Goal: Information Seeking & Learning: Learn about a topic

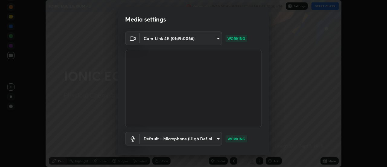
scroll to position [32, 0]
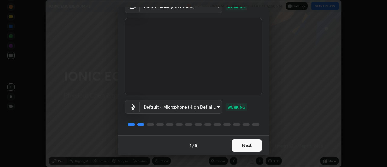
click at [239, 145] on button "Next" at bounding box center [246, 145] width 30 height 12
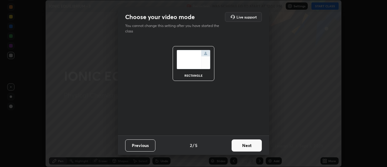
click at [247, 145] on button "Next" at bounding box center [246, 145] width 30 height 12
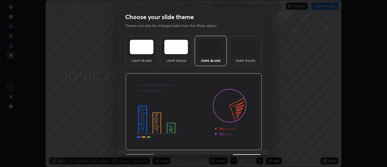
scroll to position [15, 0]
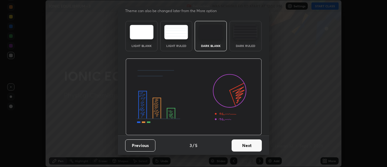
click at [244, 144] on button "Next" at bounding box center [246, 145] width 30 height 12
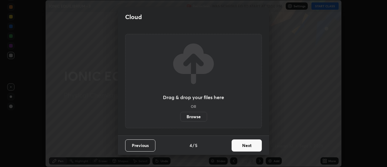
click at [245, 146] on button "Next" at bounding box center [246, 145] width 30 height 12
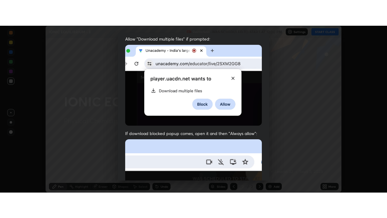
scroll to position [155, 0]
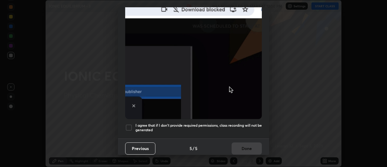
click at [234, 123] on h5 "I agree that if I don't provide required permissions, class recording will not …" at bounding box center [198, 127] width 126 height 9
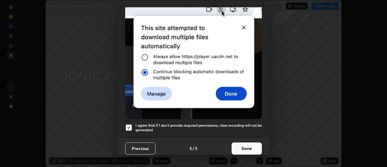
click at [240, 143] on button "Done" at bounding box center [246, 148] width 30 height 12
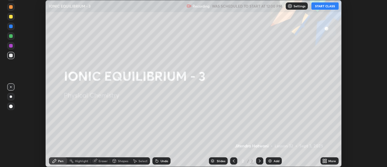
click at [320, 8] on button "START CLASS" at bounding box center [324, 5] width 27 height 7
click at [326, 159] on icon at bounding box center [326, 160] width 2 height 2
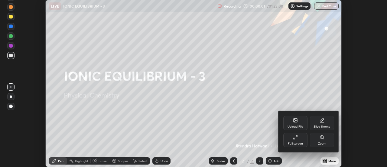
click at [295, 139] on icon at bounding box center [295, 136] width 5 height 5
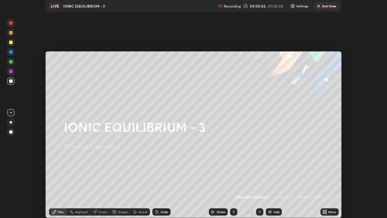
scroll to position [218, 387]
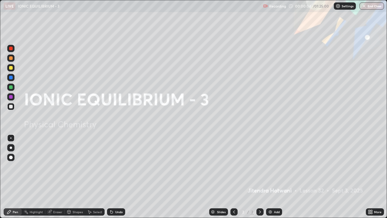
click at [273, 166] on div "Add" at bounding box center [274, 211] width 16 height 7
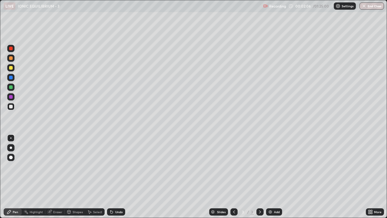
click at [11, 87] on div at bounding box center [11, 87] width 4 height 4
click at [78, 166] on div "Shapes" at bounding box center [78, 211] width 10 height 3
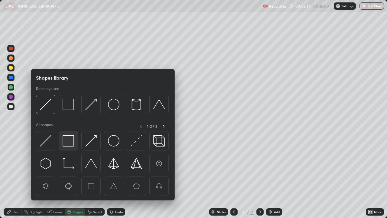
click at [67, 140] on img at bounding box center [68, 140] width 11 height 11
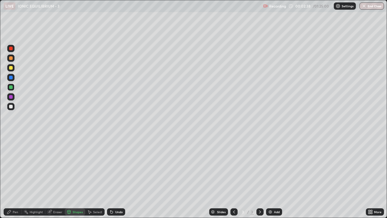
click at [19, 166] on div "Pen" at bounding box center [13, 211] width 18 height 7
click at [14, 106] on div at bounding box center [10, 106] width 7 height 7
click at [274, 166] on div "Add" at bounding box center [277, 211] width 6 height 3
click at [12, 68] on div at bounding box center [11, 68] width 4 height 4
click at [11, 97] on div at bounding box center [11, 97] width 4 height 4
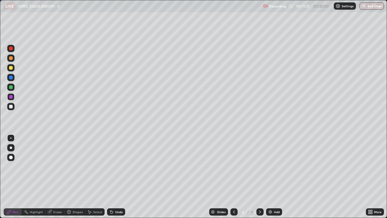
click at [274, 166] on div "Add" at bounding box center [277, 211] width 6 height 3
click at [11, 68] on div at bounding box center [11, 68] width 4 height 4
click at [11, 87] on div at bounding box center [11, 87] width 4 height 4
click at [11, 106] on div at bounding box center [11, 107] width 4 height 4
click at [11, 87] on div at bounding box center [11, 87] width 4 height 4
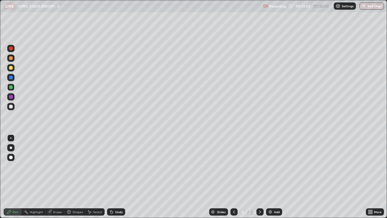
click at [10, 107] on div at bounding box center [11, 107] width 4 height 4
click at [11, 87] on div at bounding box center [11, 87] width 4 height 4
click at [11, 106] on div at bounding box center [11, 107] width 4 height 4
click at [10, 87] on div at bounding box center [11, 87] width 4 height 4
click at [11, 106] on div at bounding box center [11, 107] width 4 height 4
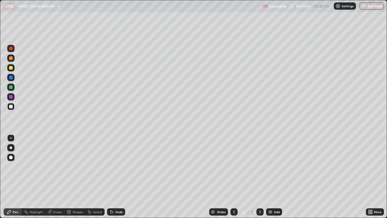
click at [11, 86] on div at bounding box center [11, 87] width 4 height 4
click at [275, 166] on div "Add" at bounding box center [277, 211] width 6 height 3
click at [117, 166] on div "Undo" at bounding box center [119, 211] width 8 height 3
click at [118, 166] on div "Undo" at bounding box center [119, 211] width 8 height 3
click at [10, 106] on div at bounding box center [11, 107] width 4 height 4
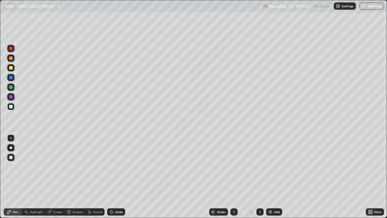
click at [11, 89] on div at bounding box center [10, 86] width 7 height 7
click at [11, 50] on div at bounding box center [11, 49] width 4 height 4
click at [8, 105] on div at bounding box center [10, 106] width 7 height 7
click at [12, 66] on div at bounding box center [11, 68] width 4 height 4
click at [11, 98] on div at bounding box center [11, 97] width 4 height 4
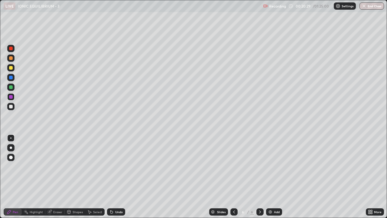
click at [10, 107] on div at bounding box center [11, 107] width 4 height 4
click at [275, 166] on div "Add" at bounding box center [277, 211] width 6 height 3
click at [117, 166] on div "Undo" at bounding box center [119, 211] width 8 height 3
click at [10, 96] on div at bounding box center [11, 97] width 4 height 4
click at [9, 107] on div at bounding box center [11, 107] width 4 height 4
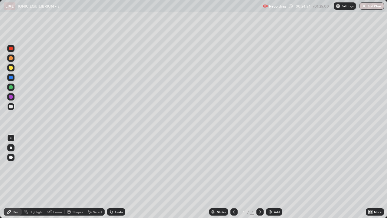
click at [233, 166] on icon at bounding box center [233, 211] width 5 height 5
click at [233, 166] on icon at bounding box center [234, 211] width 2 height 3
click at [233, 166] on icon at bounding box center [233, 211] width 5 height 5
click at [37, 166] on div "Highlight" at bounding box center [34, 211] width 24 height 7
click at [10, 77] on div at bounding box center [11, 78] width 4 height 4
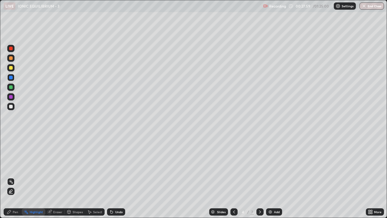
click at [234, 166] on icon at bounding box center [234, 211] width 2 height 3
click at [259, 166] on icon at bounding box center [259, 211] width 5 height 5
click at [12, 107] on div at bounding box center [11, 107] width 4 height 4
click at [13, 166] on div "Pen" at bounding box center [15, 211] width 5 height 3
click at [12, 79] on div at bounding box center [11, 78] width 4 height 4
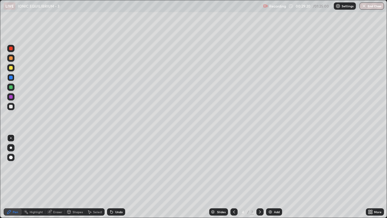
click at [111, 166] on icon at bounding box center [111, 212] width 2 height 2
click at [112, 166] on icon at bounding box center [111, 211] width 5 height 5
click at [113, 166] on icon at bounding box center [111, 211] width 5 height 5
click at [114, 166] on div "Undo" at bounding box center [116, 211] width 18 height 7
click at [115, 166] on div "Undo" at bounding box center [116, 211] width 18 height 7
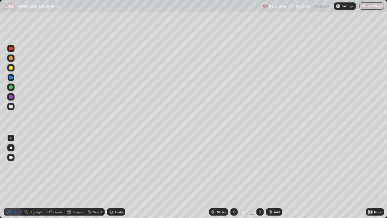
click at [114, 166] on div "Undo" at bounding box center [116, 211] width 18 height 7
click at [115, 166] on div "Undo" at bounding box center [116, 211] width 18 height 7
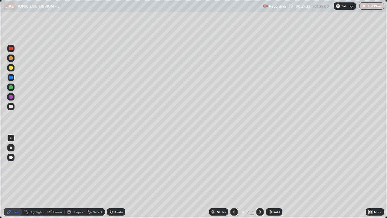
click at [115, 166] on div "Undo" at bounding box center [116, 211] width 18 height 7
click at [117, 166] on div "Undo" at bounding box center [119, 211] width 8 height 3
click at [275, 166] on div "Add" at bounding box center [277, 211] width 6 height 3
click at [13, 105] on div at bounding box center [10, 106] width 7 height 7
click at [40, 166] on div "Highlight" at bounding box center [34, 211] width 24 height 7
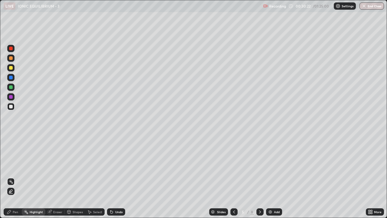
click at [10, 84] on div at bounding box center [10, 86] width 7 height 7
click at [10, 106] on div at bounding box center [11, 107] width 4 height 4
click at [11, 77] on div at bounding box center [11, 78] width 4 height 4
click at [14, 166] on div "Pen" at bounding box center [15, 211] width 5 height 3
click at [37, 166] on div "Highlight" at bounding box center [36, 211] width 13 height 3
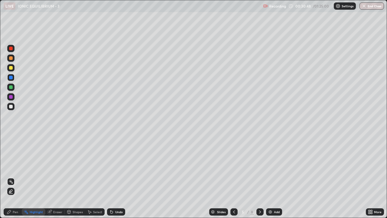
click at [11, 67] on div at bounding box center [11, 68] width 4 height 4
click at [252, 166] on div "8" at bounding box center [252, 211] width 4 height 5
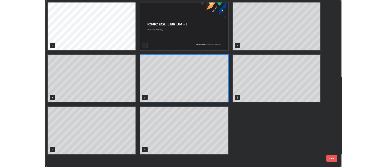
scroll to position [215, 383]
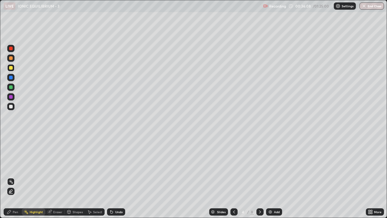
click at [259, 166] on icon at bounding box center [259, 211] width 5 height 5
click at [261, 166] on icon at bounding box center [259, 211] width 5 height 5
click at [259, 166] on icon at bounding box center [259, 211] width 5 height 5
click at [233, 166] on icon at bounding box center [233, 211] width 5 height 5
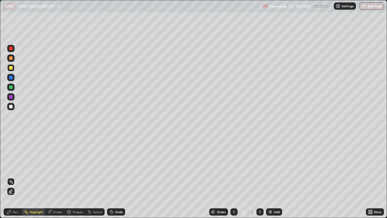
click at [259, 166] on icon at bounding box center [259, 211] width 5 height 5
click at [35, 166] on div "Highlight" at bounding box center [36, 211] width 13 height 3
click at [17, 166] on div "Pen" at bounding box center [15, 211] width 5 height 3
click at [120, 166] on div "Undo" at bounding box center [119, 211] width 8 height 3
click at [233, 166] on icon at bounding box center [233, 211] width 5 height 5
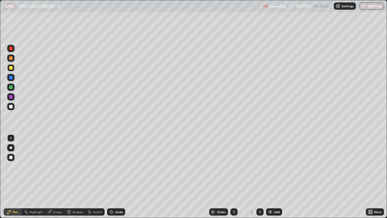
click at [259, 166] on icon at bounding box center [259, 211] width 5 height 5
click at [11, 49] on div at bounding box center [11, 49] width 4 height 4
click at [13, 108] on div at bounding box center [10, 106] width 7 height 7
click at [13, 68] on div at bounding box center [10, 67] width 7 height 7
click at [11, 107] on div at bounding box center [11, 107] width 4 height 4
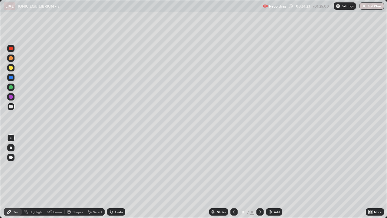
click at [276, 166] on div "Add" at bounding box center [277, 211] width 6 height 3
click at [11, 107] on div at bounding box center [11, 107] width 4 height 4
click at [118, 166] on div "Undo" at bounding box center [119, 211] width 8 height 3
click at [117, 166] on div "Undo" at bounding box center [116, 211] width 18 height 7
click at [12, 86] on div at bounding box center [11, 87] width 4 height 4
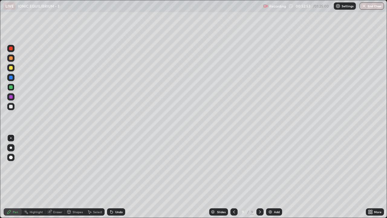
click at [10, 107] on div at bounding box center [11, 107] width 4 height 4
click at [233, 166] on icon at bounding box center [234, 211] width 2 height 3
click at [259, 166] on icon at bounding box center [260, 211] width 2 height 3
click at [259, 166] on icon at bounding box center [259, 211] width 5 height 5
click at [274, 166] on div "Add" at bounding box center [277, 211] width 6 height 3
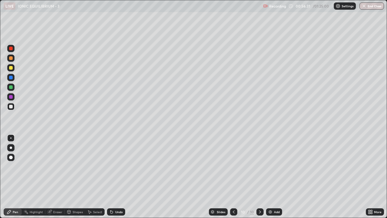
click at [13, 70] on div at bounding box center [10, 67] width 7 height 7
click at [11, 106] on div at bounding box center [11, 107] width 4 height 4
click at [73, 166] on div "Shapes" at bounding box center [78, 211] width 10 height 3
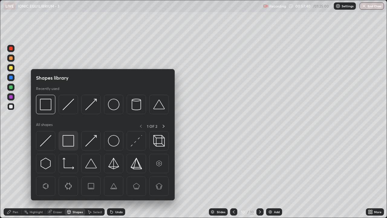
click at [69, 138] on img at bounding box center [68, 140] width 11 height 11
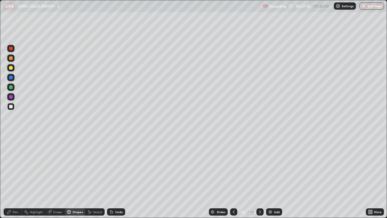
click at [117, 166] on div "Undo" at bounding box center [119, 211] width 8 height 3
click at [15, 166] on div "Pen" at bounding box center [15, 211] width 5 height 3
click at [10, 87] on div at bounding box center [11, 87] width 4 height 4
click at [11, 67] on div at bounding box center [11, 68] width 4 height 4
click at [273, 166] on div "Add" at bounding box center [274, 211] width 16 height 7
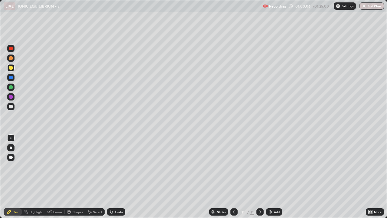
click at [11, 87] on div at bounding box center [11, 87] width 4 height 4
click at [11, 106] on div at bounding box center [11, 107] width 4 height 4
click at [11, 58] on div at bounding box center [11, 58] width 4 height 4
click at [12, 107] on div at bounding box center [11, 107] width 4 height 4
click at [116, 166] on div "Undo" at bounding box center [119, 211] width 8 height 3
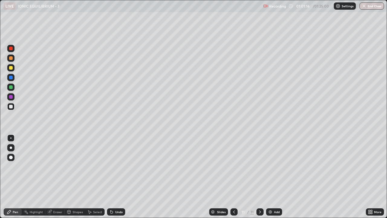
click at [10, 59] on div at bounding box center [11, 58] width 4 height 4
click at [10, 106] on div at bounding box center [11, 107] width 4 height 4
click at [119, 166] on div "Undo" at bounding box center [119, 211] width 8 height 3
click at [272, 166] on img at bounding box center [270, 211] width 5 height 5
click at [233, 166] on icon at bounding box center [234, 211] width 2 height 3
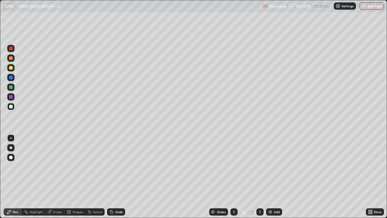
click at [259, 166] on icon at bounding box center [259, 211] width 5 height 5
click at [10, 67] on div at bounding box center [11, 68] width 4 height 4
click at [10, 87] on div at bounding box center [11, 87] width 4 height 4
click at [12, 108] on div at bounding box center [10, 106] width 7 height 7
click at [13, 79] on div at bounding box center [10, 77] width 7 height 7
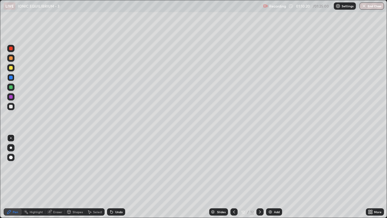
click at [11, 87] on div at bounding box center [11, 87] width 4 height 4
click at [11, 77] on div at bounding box center [11, 78] width 4 height 4
click at [13, 103] on div at bounding box center [10, 106] width 7 height 7
click at [273, 166] on div "Add" at bounding box center [274, 211] width 16 height 7
click at [11, 87] on div at bounding box center [11, 87] width 4 height 4
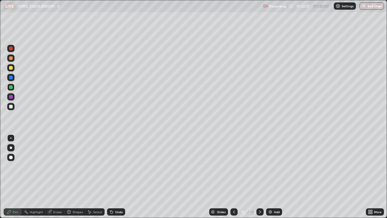
click at [234, 166] on icon at bounding box center [233, 211] width 5 height 5
click at [259, 166] on icon at bounding box center [259, 211] width 5 height 5
click at [11, 106] on div at bounding box center [11, 107] width 4 height 4
click at [11, 108] on div at bounding box center [11, 107] width 4 height 4
click at [118, 166] on div "Undo" at bounding box center [119, 211] width 8 height 3
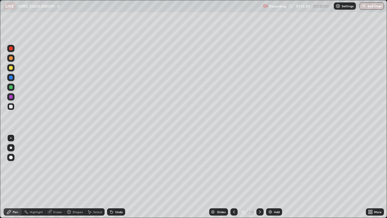
click at [116, 166] on div "Undo" at bounding box center [116, 211] width 18 height 7
click at [115, 166] on div "Undo" at bounding box center [119, 211] width 8 height 3
click at [114, 166] on div "Undo" at bounding box center [116, 211] width 18 height 7
click at [112, 166] on div "Undo" at bounding box center [116, 211] width 18 height 7
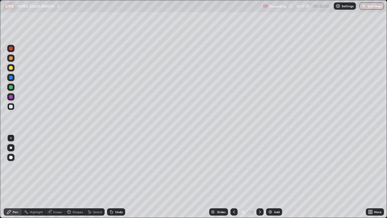
click at [115, 166] on div "Undo" at bounding box center [119, 211] width 8 height 3
click at [116, 166] on div "Undo" at bounding box center [116, 211] width 18 height 7
click at [118, 166] on div "Undo" at bounding box center [116, 211] width 18 height 7
click at [117, 166] on div "Undo" at bounding box center [116, 211] width 18 height 7
click at [113, 166] on icon at bounding box center [111, 211] width 5 height 5
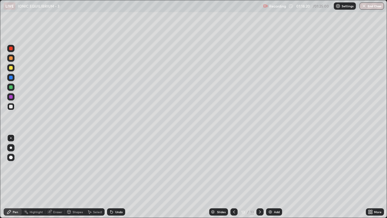
click at [233, 166] on icon at bounding box center [233, 211] width 5 height 5
click at [259, 166] on icon at bounding box center [260, 211] width 2 height 3
click at [12, 68] on div at bounding box center [11, 68] width 4 height 4
click at [272, 166] on div "Add" at bounding box center [274, 211] width 16 height 7
click at [11, 106] on div at bounding box center [11, 107] width 4 height 4
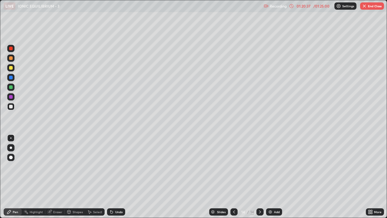
click at [39, 166] on div "Highlight" at bounding box center [36, 211] width 13 height 3
click at [11, 96] on div at bounding box center [11, 97] width 4 height 4
click at [364, 6] on img "button" at bounding box center [364, 6] width 5 height 5
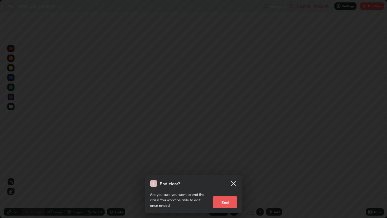
click at [228, 166] on button "End" at bounding box center [225, 202] width 24 height 12
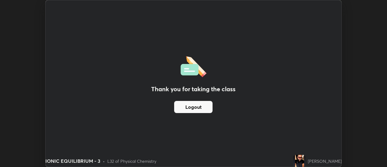
scroll to position [30052, 29832]
